Goal: Register for event/course

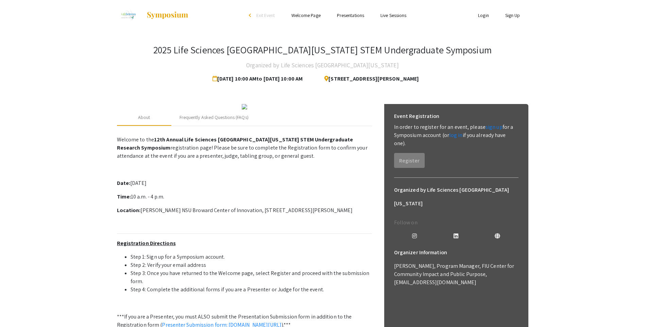
click at [601, 143] on app-registration-page-preview "2025 Life Sciences [GEOGRAPHIC_DATA][US_STATE] STEM Undergraduate Symposium Org…" at bounding box center [322, 207] width 645 height 353
click at [358, 110] on div at bounding box center [244, 106] width 255 height 5
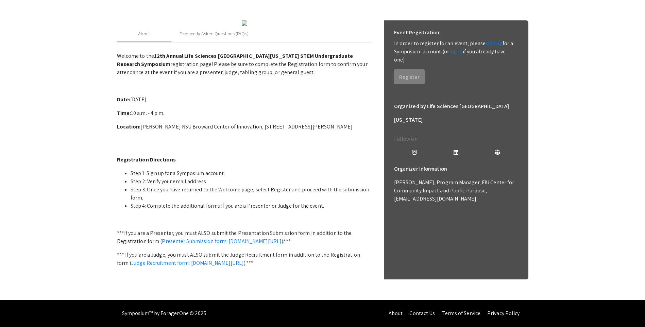
scroll to position [154, 0]
click at [221, 238] on link "Presenter Submission form: [DOMAIN_NAME][URL]" at bounding box center [222, 241] width 120 height 7
